Goal: Share content

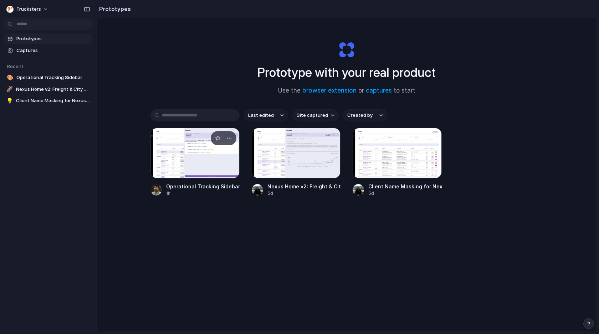
click at [199, 156] on div at bounding box center [194, 153] width 89 height 51
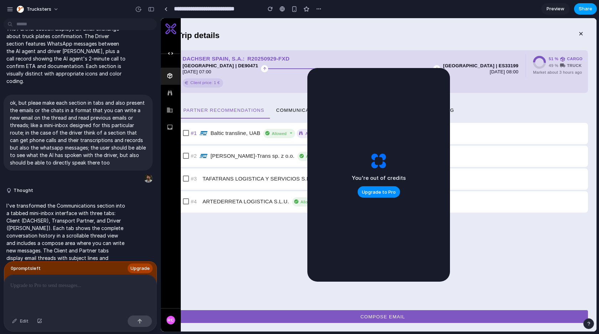
click at [592, 8] on button "Share" at bounding box center [585, 8] width 23 height 11
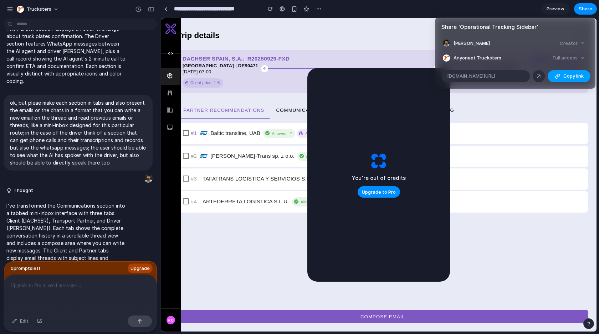
click at [577, 75] on span "Copy link" at bounding box center [573, 76] width 20 height 7
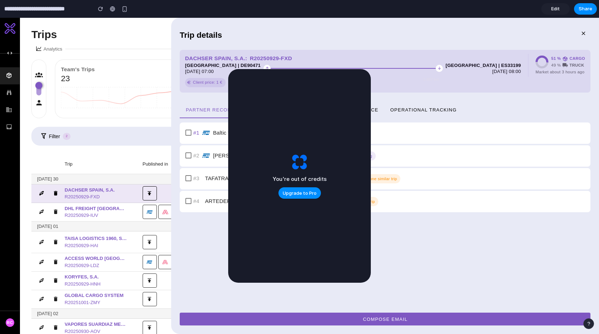
click at [47, 10] on input "**********" at bounding box center [46, 8] width 87 height 13
click at [554, 7] on span "Edit" at bounding box center [555, 8] width 9 height 7
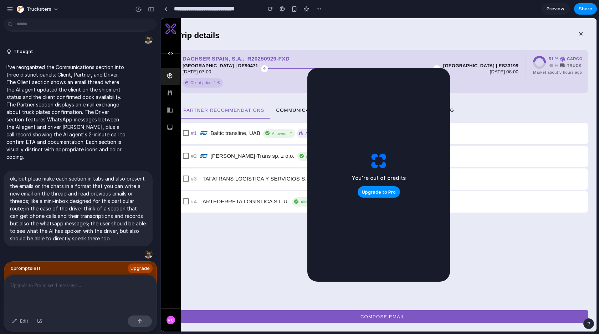
scroll to position [1331, 0]
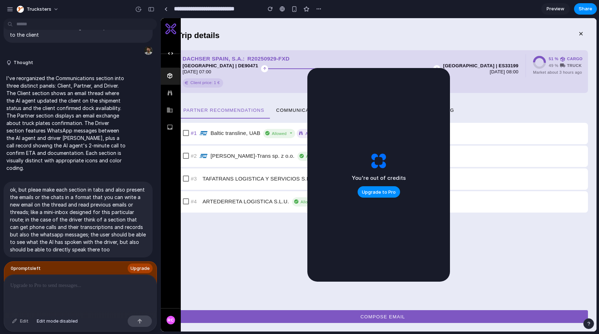
click at [23, 320] on div "Edit" at bounding box center [21, 321] width 24 height 11
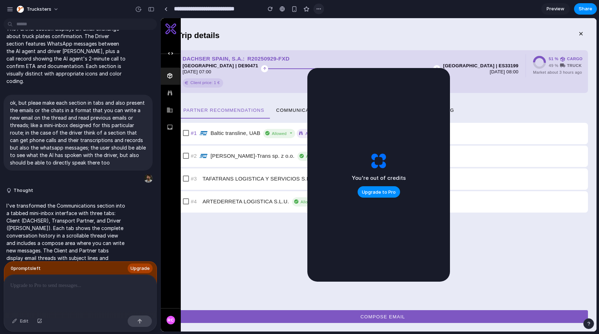
click at [320, 11] on div "button" at bounding box center [319, 9] width 6 height 6
drag, startPoint x: 379, startPoint y: 9, endPoint x: 541, endPoint y: 2, distance: 161.9
click at [381, 9] on div "Duplicate Delete" at bounding box center [299, 167] width 599 height 334
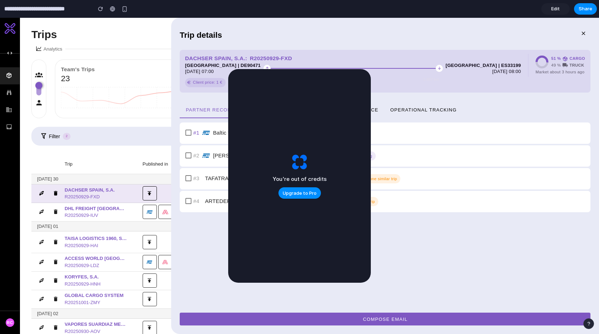
drag, startPoint x: 377, startPoint y: 149, endPoint x: 365, endPoint y: 168, distance: 22.7
click at [365, 168] on div "You're out of credits Upgrade to Pro" at bounding box center [299, 176] width 143 height 214
drag, startPoint x: 431, startPoint y: 167, endPoint x: 422, endPoint y: 162, distance: 10.2
click at [429, 165] on div "#1 Baltic transline, UAB Allowed Actively seeking #2 Kuźnia-Trans sp. z o.o. Al…" at bounding box center [385, 165] width 411 height 94
click at [586, 5] on span "Share" at bounding box center [585, 8] width 14 height 7
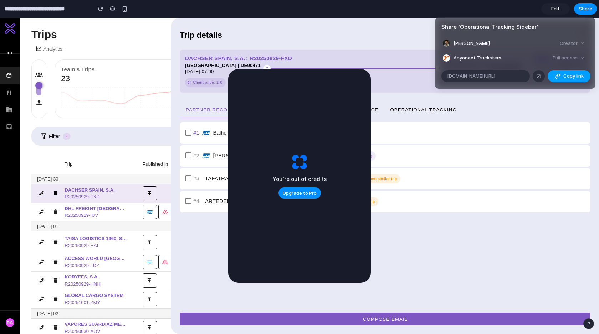
click at [569, 75] on span "Copy link" at bounding box center [573, 76] width 20 height 7
